Goal: Information Seeking & Learning: Find specific fact

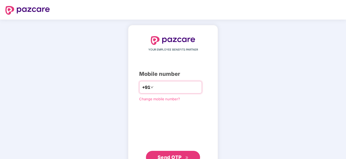
click at [163, 92] on div "+91" at bounding box center [170, 87] width 63 height 12
click at [160, 88] on input "number" at bounding box center [177, 87] width 44 height 9
type input "**********"
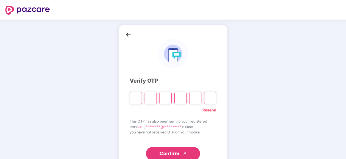
paste input "*"
type input "*"
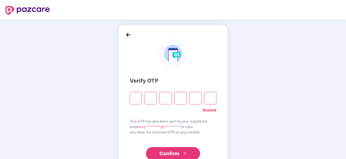
type input "*"
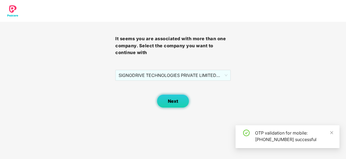
click at [174, 103] on span "Next" at bounding box center [173, 100] width 10 height 5
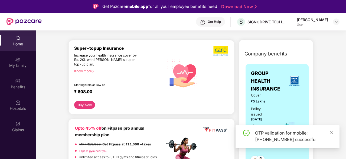
scroll to position [81, 0]
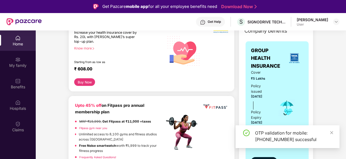
click at [334, 133] on div "OTP validation for mobile: [PHONE_NUMBER] successful" at bounding box center [288, 136] width 104 height 23
click at [333, 132] on icon "close" at bounding box center [332, 132] width 4 height 4
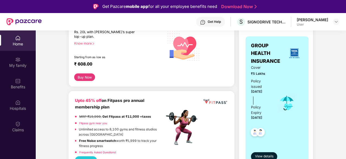
scroll to position [82, 0]
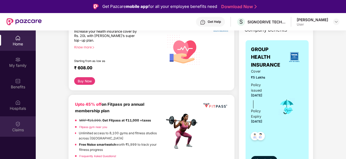
click at [11, 128] on div "Claims" at bounding box center [18, 129] width 36 height 5
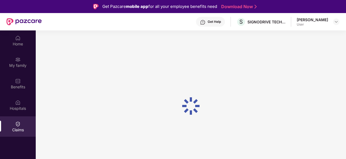
scroll to position [0, 0]
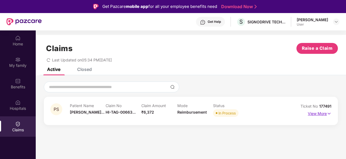
click at [327, 111] on img at bounding box center [329, 113] width 5 height 6
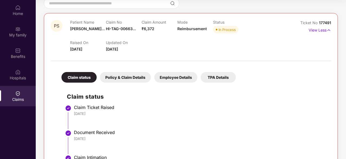
scroll to position [52, 0]
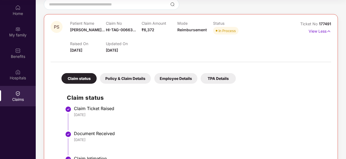
click at [118, 75] on div "Policy & Claim Details" at bounding box center [125, 78] width 51 height 11
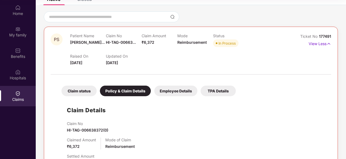
click at [164, 86] on div "Employee Details" at bounding box center [176, 90] width 43 height 11
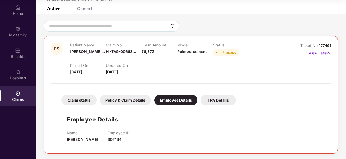
scroll to position [30, 0]
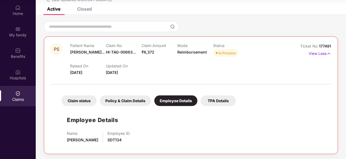
click at [84, 98] on div "Claim status" at bounding box center [79, 100] width 35 height 11
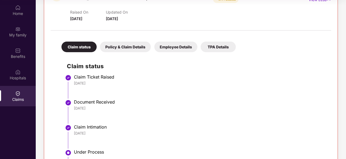
scroll to position [145, 0]
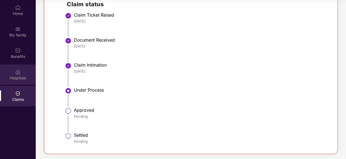
click at [18, 73] on img at bounding box center [17, 71] width 5 height 5
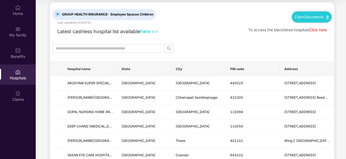
scroll to position [7, 0]
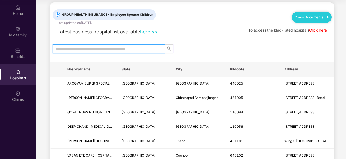
click at [112, 49] on input "text" at bounding box center [107, 49] width 102 height 6
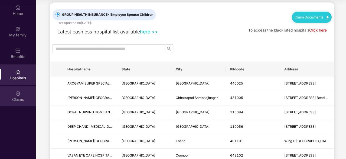
click at [15, 91] on div "Claims" at bounding box center [18, 96] width 36 height 20
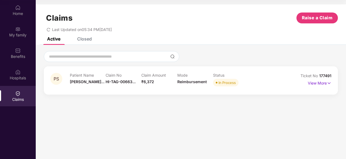
click at [175, 86] on div "Claim Amount ₹6,372" at bounding box center [159, 80] width 36 height 15
click at [324, 85] on p "View More" at bounding box center [320, 82] width 24 height 7
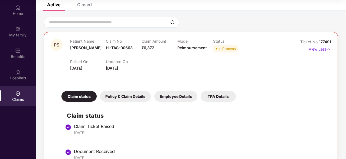
scroll to position [33, 0]
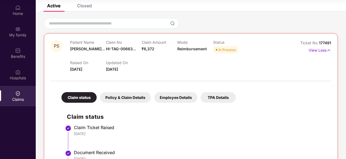
click at [128, 99] on div "Policy & Claim Details" at bounding box center [125, 97] width 51 height 11
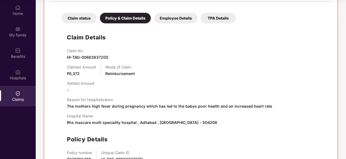
scroll to position [115, 0]
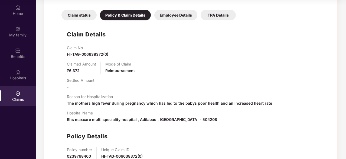
click at [185, 120] on span "Rhs maxcare multi speciality hospital , Adilabad , Telangana - 504208" at bounding box center [142, 119] width 150 height 5
copy span "504208"
click at [24, 78] on div "Hospitals" at bounding box center [18, 77] width 36 height 5
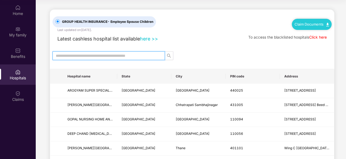
click at [123, 58] on input "text" at bounding box center [107, 56] width 102 height 6
paste input "******"
type input "******"
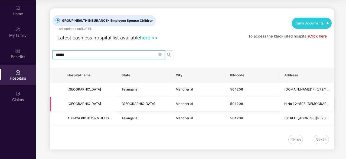
scroll to position [30, 0]
click at [104, 53] on input "******" at bounding box center [107, 54] width 102 height 6
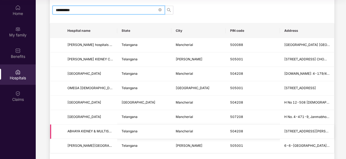
scroll to position [67, 0]
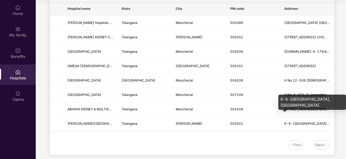
type input "**********"
copy div "6-6-531 Civil Hospital Chowrasta, Mancherial Chowrastha Peddapalli Road"
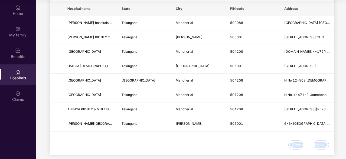
drag, startPoint x: 292, startPoint y: 111, endPoint x: 247, endPoint y: 139, distance: 53.4
click at [247, 128] on body "**********" at bounding box center [173, 49] width 346 height 159
click at [247, 140] on div "Prev Next" at bounding box center [189, 144] width 279 height 9
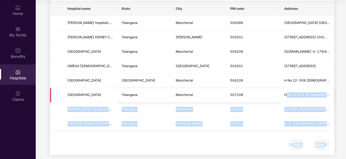
drag, startPoint x: 304, startPoint y: 98, endPoint x: 285, endPoint y: 94, distance: 18.8
click at [285, 94] on body "**********" at bounding box center [173, 49] width 346 height 159
click at [252, 141] on div "Prev Next" at bounding box center [189, 144] width 279 height 9
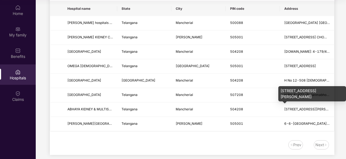
copy div "H NO 4 196 J B NAGAR, BUS STAND ROAD"
drag, startPoint x: 305, startPoint y: 96, endPoint x: 167, endPoint y: -24, distance: 182.5
click at [167, 0] on html "**********" at bounding box center [173, 49] width 346 height 159
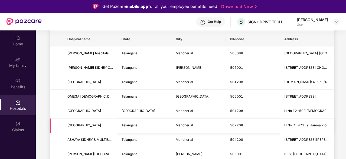
click at [50, 121] on td at bounding box center [56, 125] width 13 height 14
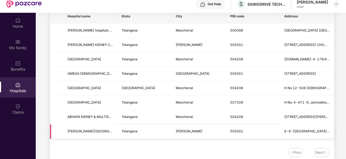
scroll to position [30, 0]
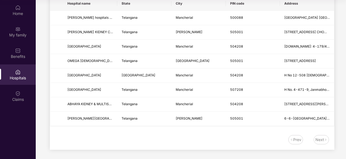
click at [317, 136] on div "Next" at bounding box center [320, 139] width 9 height 6
click at [298, 137] on div "Prev" at bounding box center [298, 139] width 8 height 6
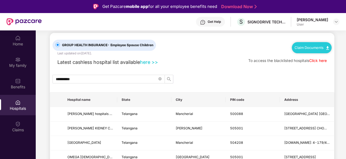
scroll to position [7, 0]
click at [149, 62] on link "here >>" at bounding box center [149, 62] width 18 height 6
click at [316, 45] on link "Claim Documents" at bounding box center [312, 47] width 34 height 4
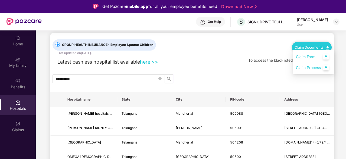
click at [234, 65] on div "Latest cashless hospital list available here >> To access the blacklisted hospi…" at bounding box center [192, 60] width 279 height 10
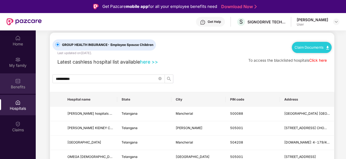
click at [18, 82] on img at bounding box center [17, 80] width 5 height 5
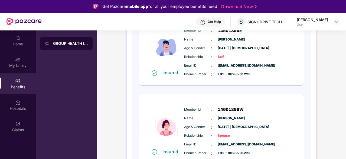
scroll to position [103, 0]
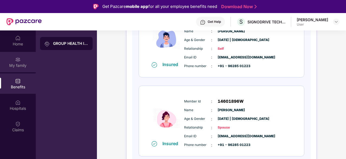
click at [17, 53] on div "My family" at bounding box center [18, 62] width 36 height 20
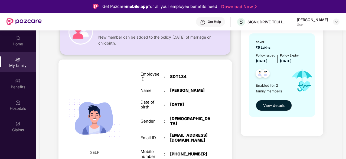
scroll to position [58, 0]
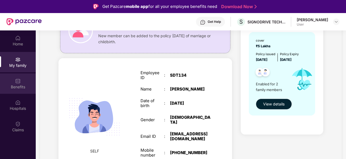
click at [13, 89] on div "Benefits" at bounding box center [18, 86] width 36 height 5
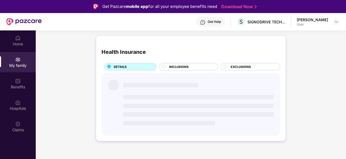
scroll to position [0, 0]
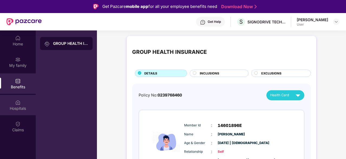
click at [15, 107] on div "Hospitals" at bounding box center [18, 107] width 36 height 5
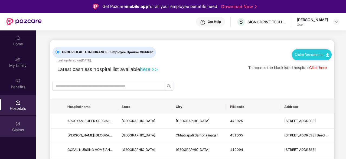
click at [18, 122] on img at bounding box center [17, 123] width 5 height 5
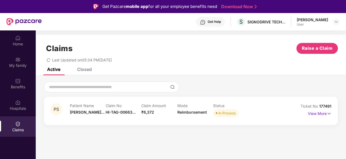
click at [188, 116] on div "Mode Reimbursement" at bounding box center [196, 110] width 36 height 15
click at [234, 115] on div "In Process" at bounding box center [227, 112] width 17 height 5
click at [330, 113] on img at bounding box center [329, 113] width 5 height 6
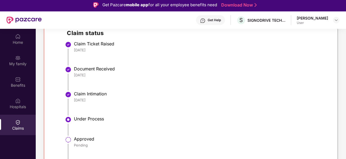
scroll to position [30, 0]
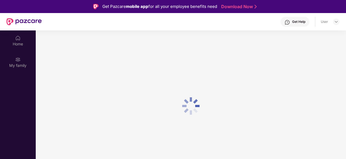
scroll to position [30, 0]
